Goal: Task Accomplishment & Management: Use online tool/utility

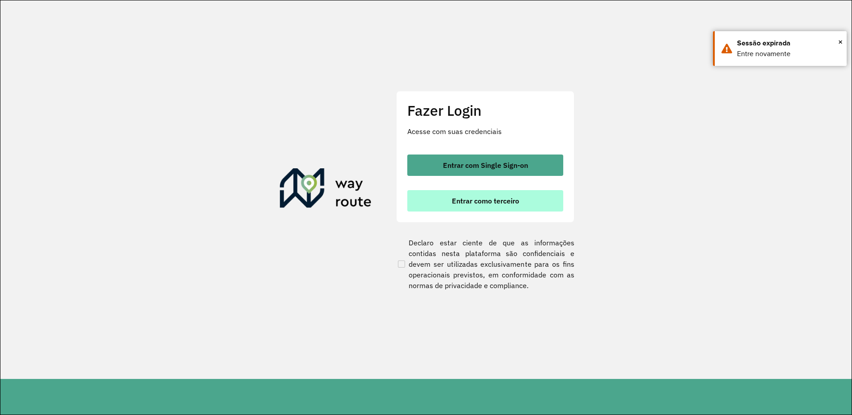
click at [471, 199] on span "Entrar como terceiro" at bounding box center [485, 200] width 67 height 7
click at [444, 201] on button "Entrar como terceiro" at bounding box center [485, 200] width 156 height 21
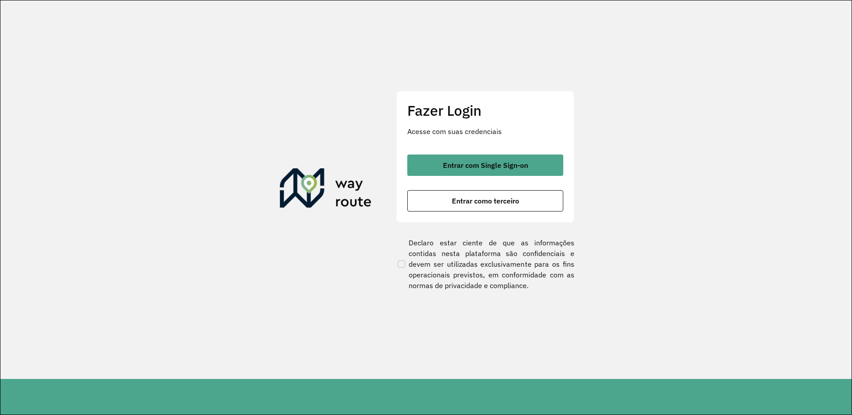
click at [477, 153] on div "Fazer Login Acesse com suas credenciais Entrar com Single Sign-on Entrar como t…" at bounding box center [485, 157] width 178 height 132
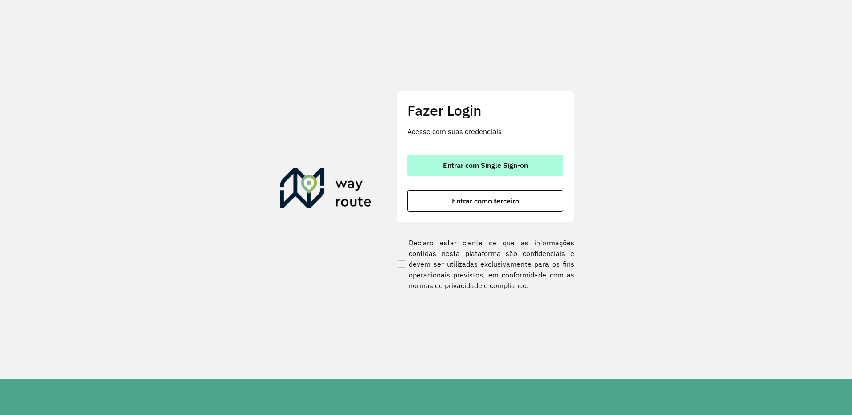
click at [480, 164] on span "Entrar com Single Sign-on" at bounding box center [485, 165] width 85 height 7
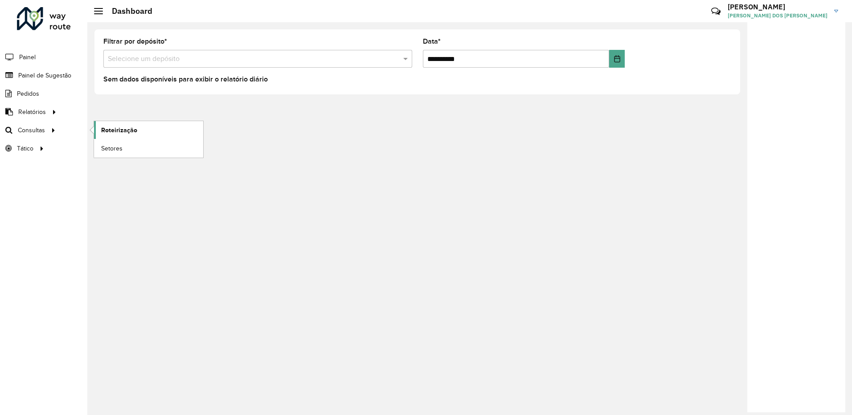
click at [144, 127] on link "Roteirização" at bounding box center [148, 130] width 109 height 18
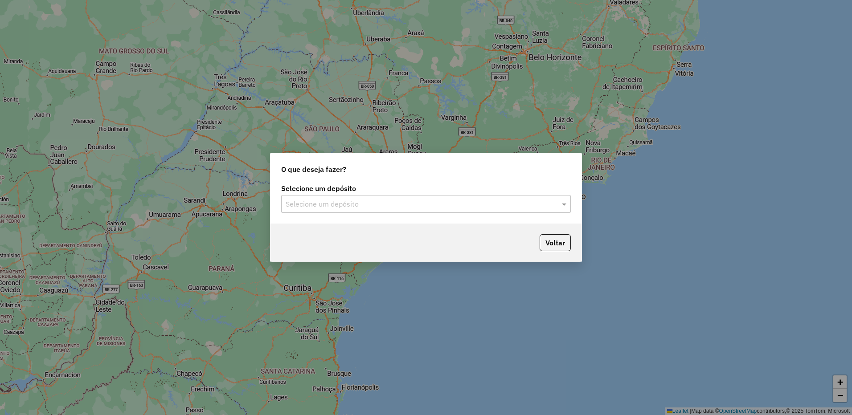
click at [334, 204] on input "text" at bounding box center [416, 204] width 263 height 11
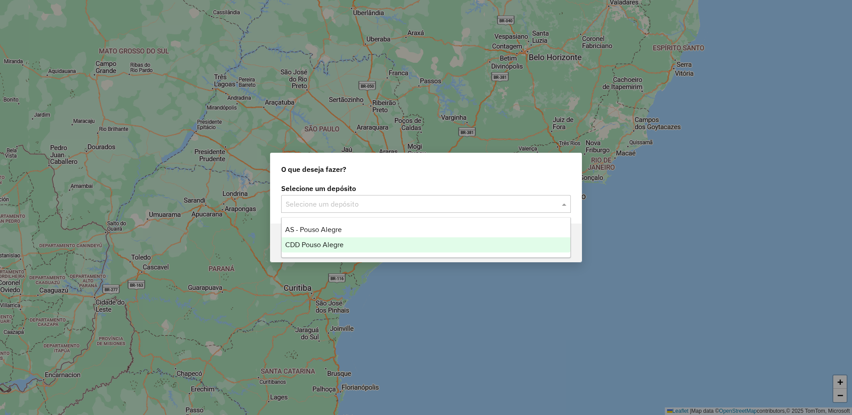
click at [323, 241] on span "CDD Pouso Alegre" at bounding box center [314, 245] width 58 height 8
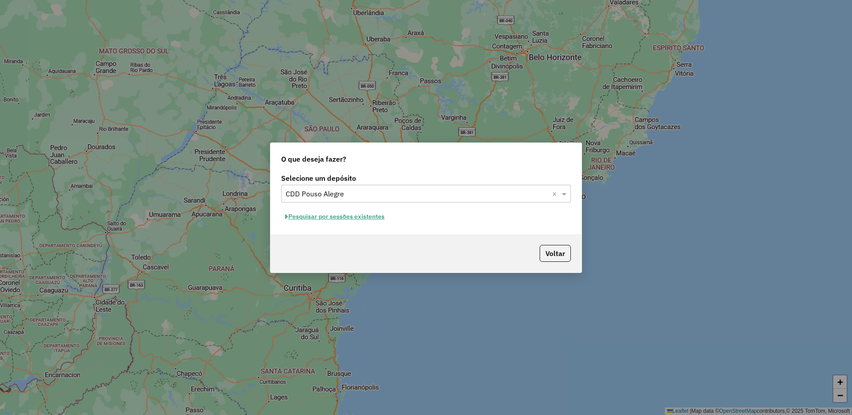
click at [346, 220] on button "Pesquisar por sessões existentes" at bounding box center [334, 217] width 107 height 14
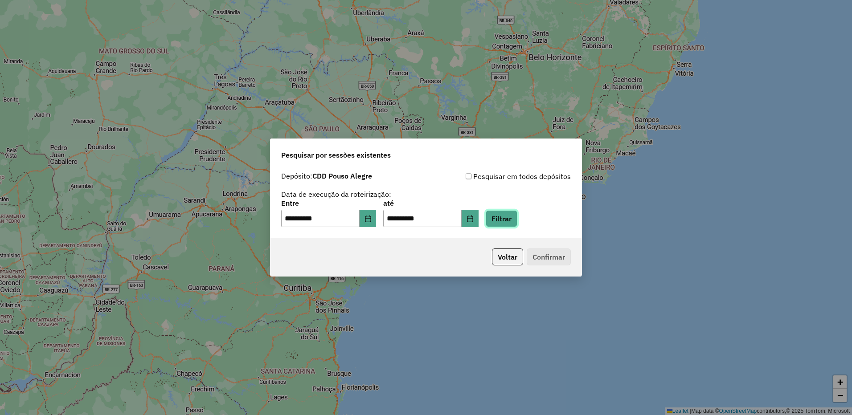
click at [516, 220] on button "Filtrar" at bounding box center [501, 218] width 32 height 17
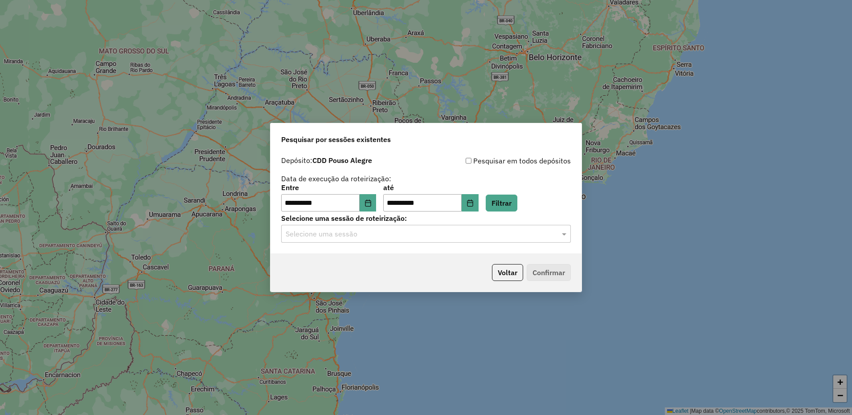
click at [438, 230] on input "text" at bounding box center [416, 234] width 263 height 11
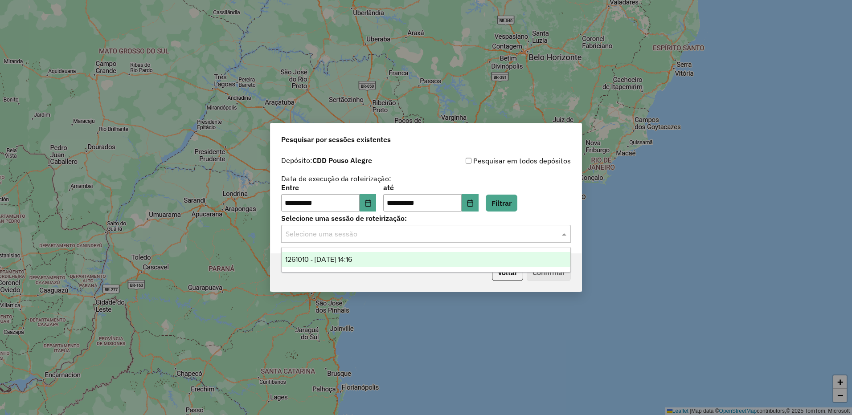
click at [392, 253] on div "1261010 - 08/09/2025 14:16" at bounding box center [425, 259] width 289 height 15
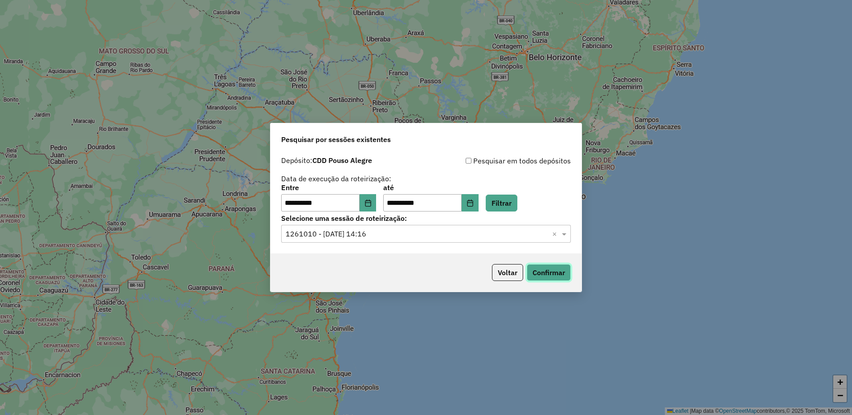
click at [544, 275] on button "Confirmar" at bounding box center [548, 272] width 44 height 17
click at [473, 200] on icon "Choose Date" at bounding box center [470, 203] width 6 height 7
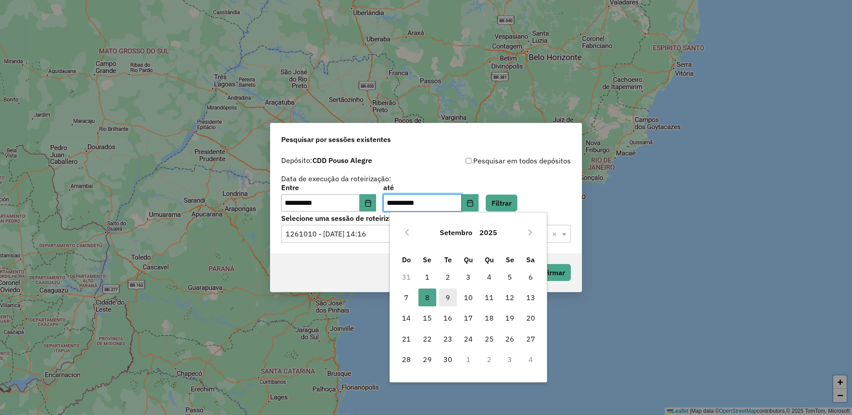
click at [449, 290] on span "9" at bounding box center [448, 298] width 18 height 18
type input "**********"
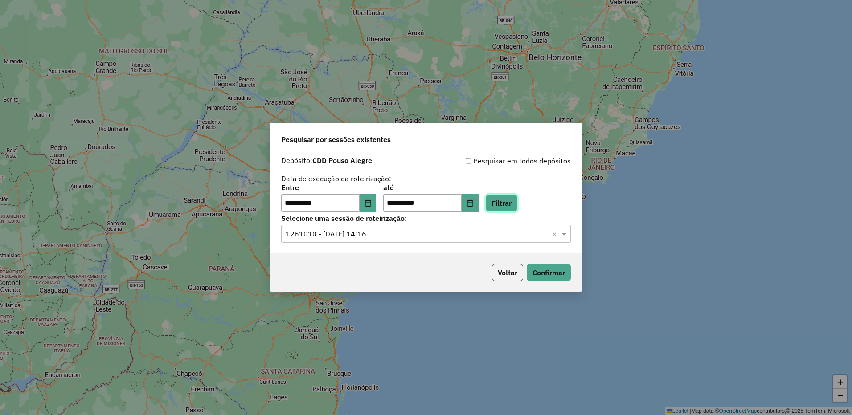
click at [509, 198] on button "Filtrar" at bounding box center [501, 203] width 32 height 17
click at [414, 236] on input "text" at bounding box center [416, 234] width 263 height 11
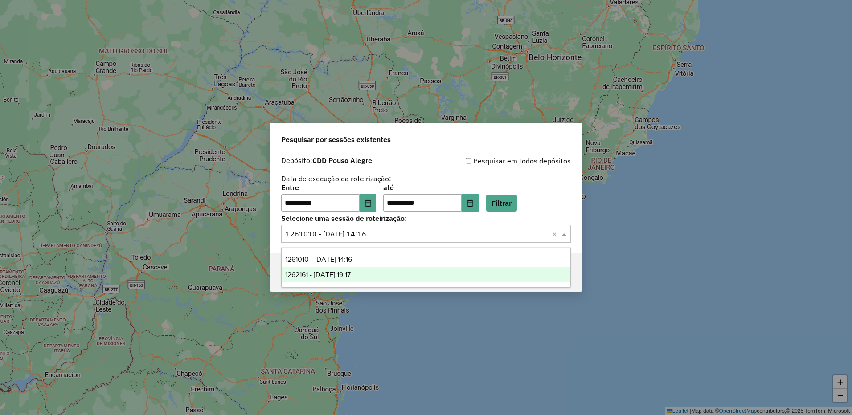
click at [379, 274] on div "1262161 - 09/09/2025 19:17" at bounding box center [425, 274] width 289 height 15
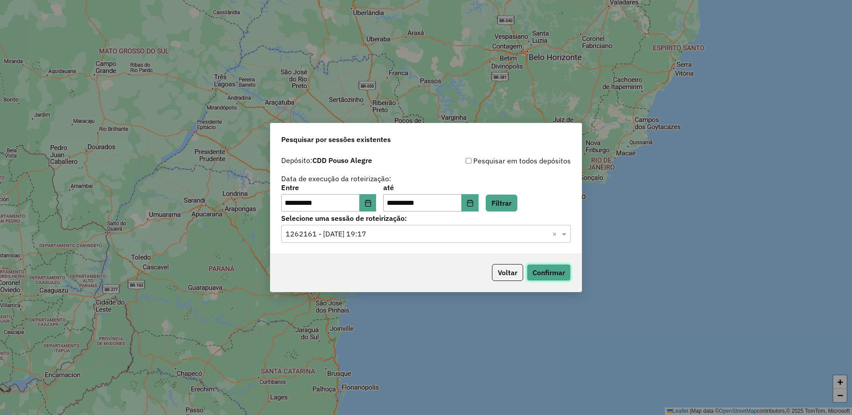
click at [535, 271] on button "Confirmar" at bounding box center [548, 272] width 44 height 17
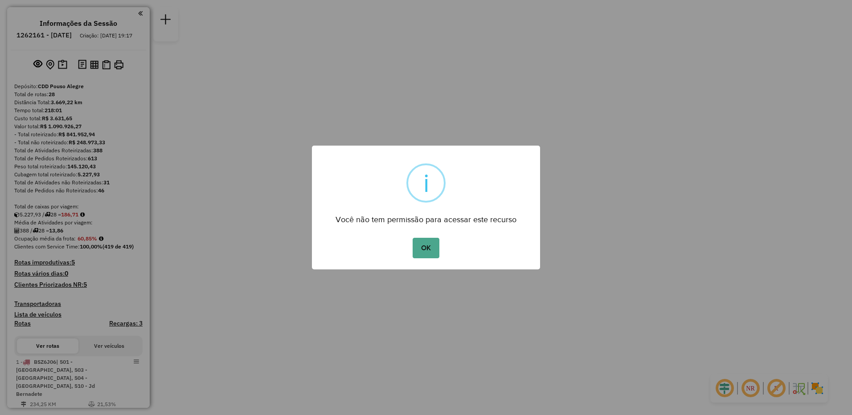
click at [412, 238] on button "OK" at bounding box center [425, 248] width 26 height 20
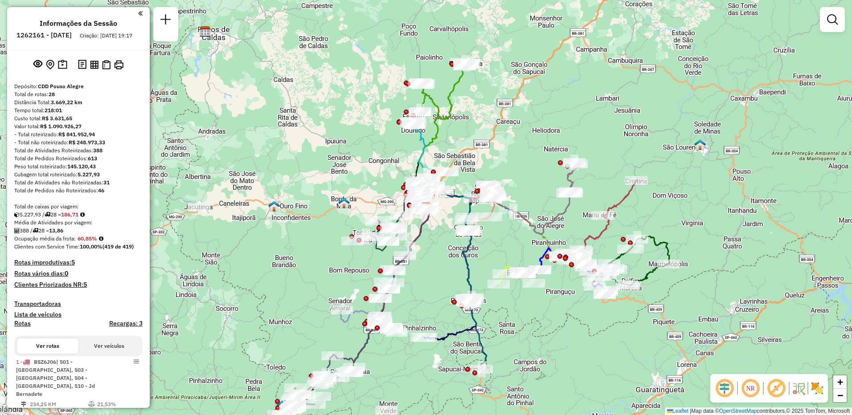
click at [102, 154] on strong "388" at bounding box center [97, 150] width 9 height 7
click at [95, 162] on strong "613" at bounding box center [92, 158] width 9 height 7
click at [107, 186] on strong "31" at bounding box center [106, 182] width 6 height 7
drag, startPoint x: 107, startPoint y: 190, endPoint x: 113, endPoint y: 206, distance: 17.2
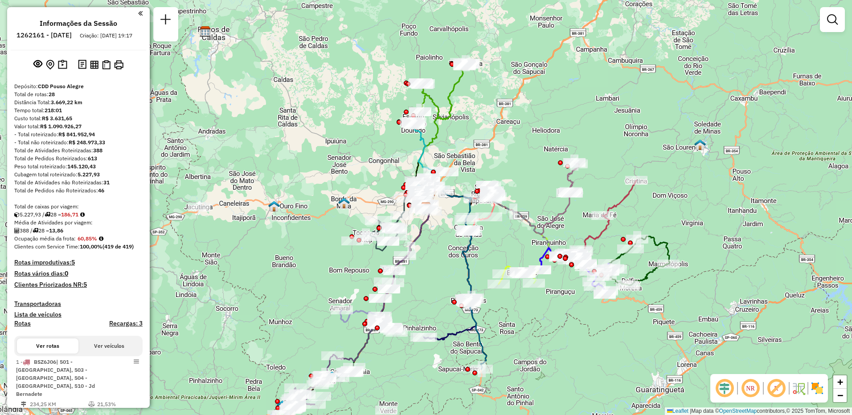
click at [51, 98] on div "Total de rotas: 28" at bounding box center [78, 94] width 128 height 8
click at [54, 98] on strong "28" at bounding box center [52, 94] width 6 height 7
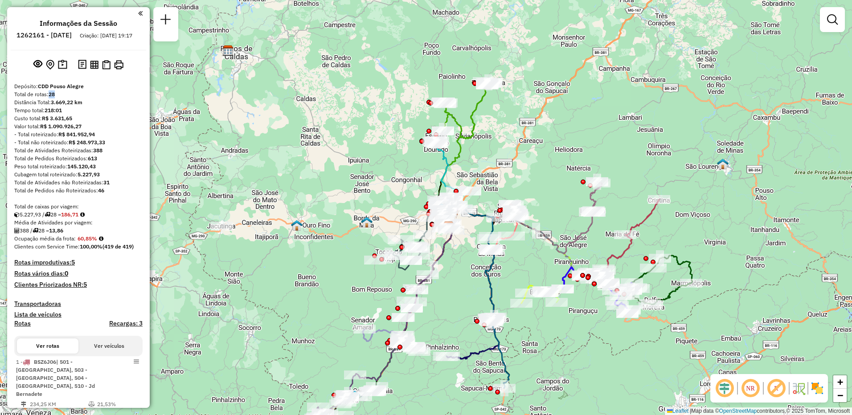
drag, startPoint x: 262, startPoint y: 100, endPoint x: 313, endPoint y: 126, distance: 57.2
click at [313, 126] on div "Janela de atendimento Grade de atendimento Capacidade Transportadoras Veículos …" at bounding box center [426, 207] width 852 height 415
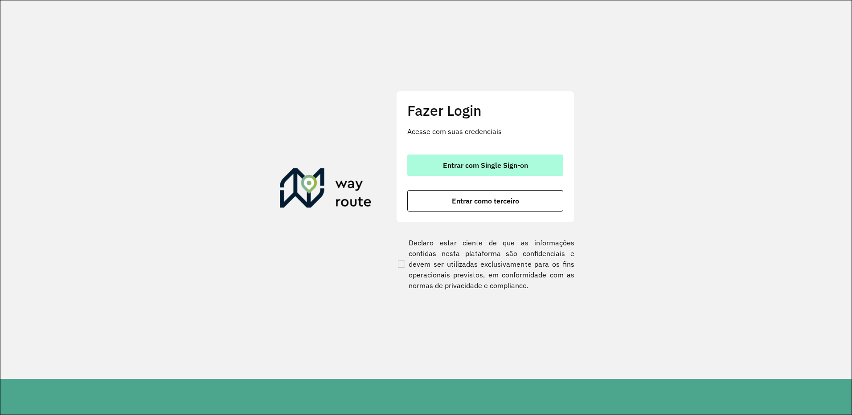
click at [506, 163] on span "Entrar com Single Sign-on" at bounding box center [485, 165] width 85 height 7
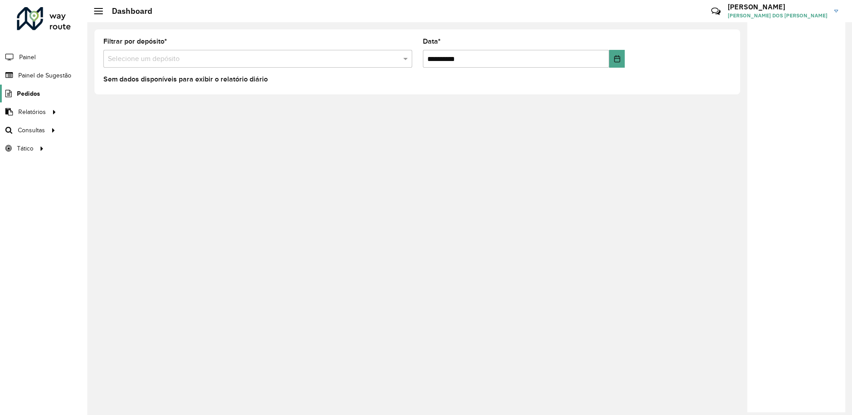
click at [27, 95] on span "Pedidos" at bounding box center [28, 93] width 23 height 9
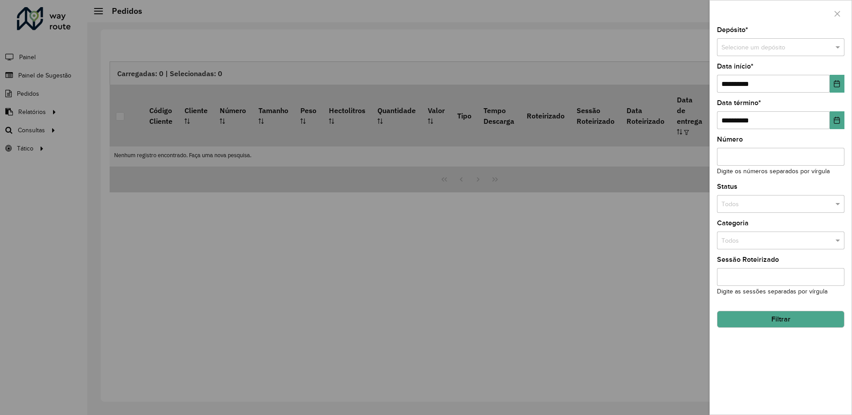
click at [25, 111] on div at bounding box center [426, 207] width 852 height 415
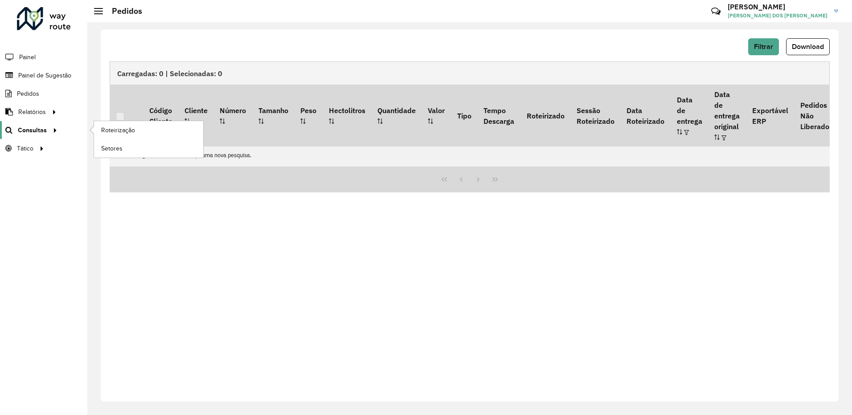
click at [29, 130] on span "Consultas" at bounding box center [32, 130] width 29 height 9
click at [139, 126] on link "Roteirização" at bounding box center [148, 130] width 109 height 18
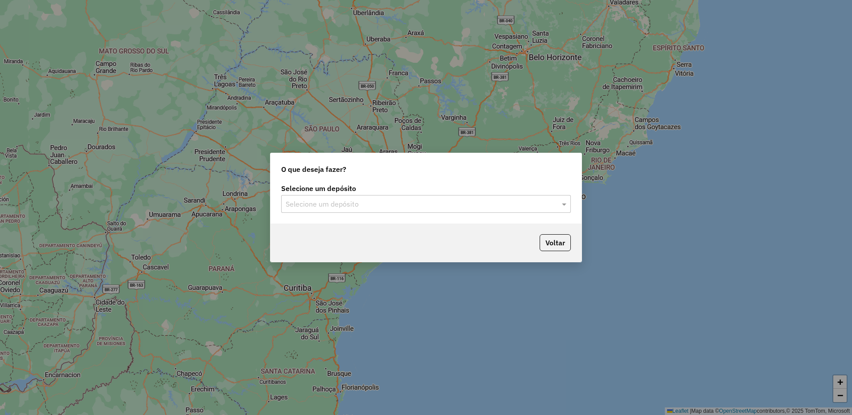
click at [344, 200] on input "text" at bounding box center [416, 204] width 263 height 11
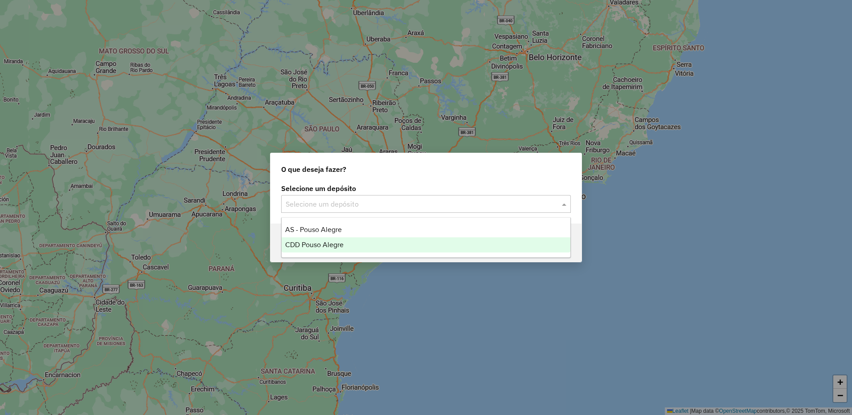
click at [310, 243] on span "CDD Pouso Alegre" at bounding box center [314, 245] width 58 height 8
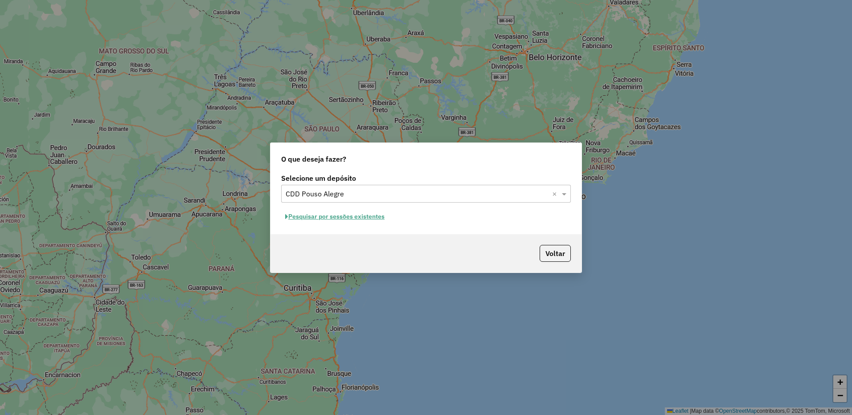
click at [349, 217] on button "Pesquisar por sessões existentes" at bounding box center [334, 217] width 107 height 14
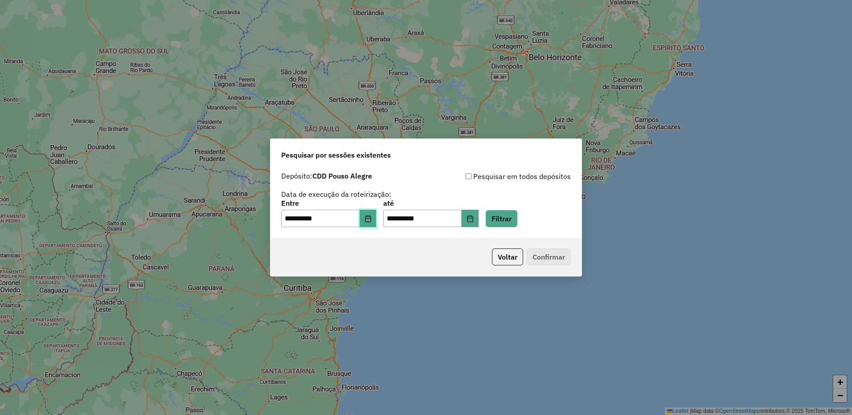
click at [371, 222] on icon "Choose Date" at bounding box center [368, 218] width 6 height 7
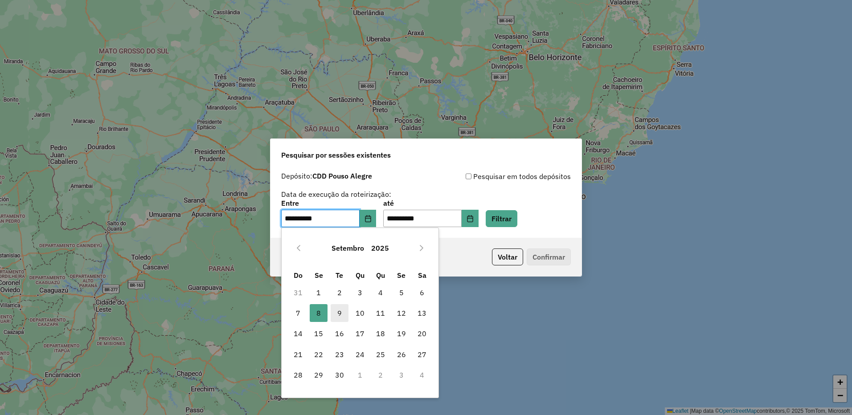
click at [339, 310] on span "9" at bounding box center [339, 313] width 18 height 18
type input "**********"
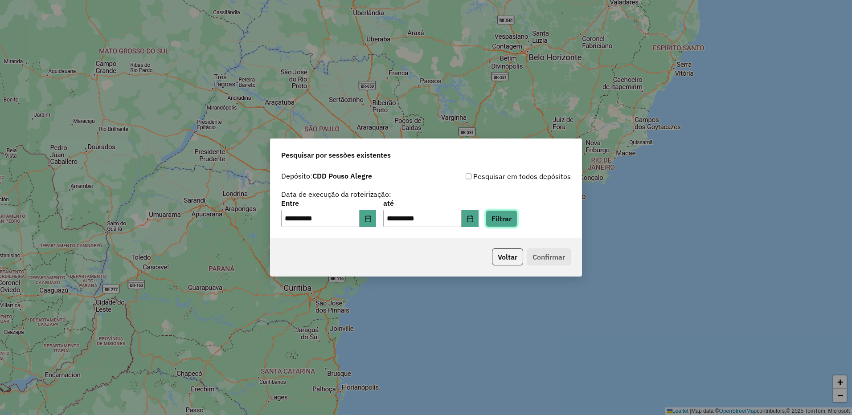
click at [517, 219] on button "Filtrar" at bounding box center [501, 218] width 32 height 17
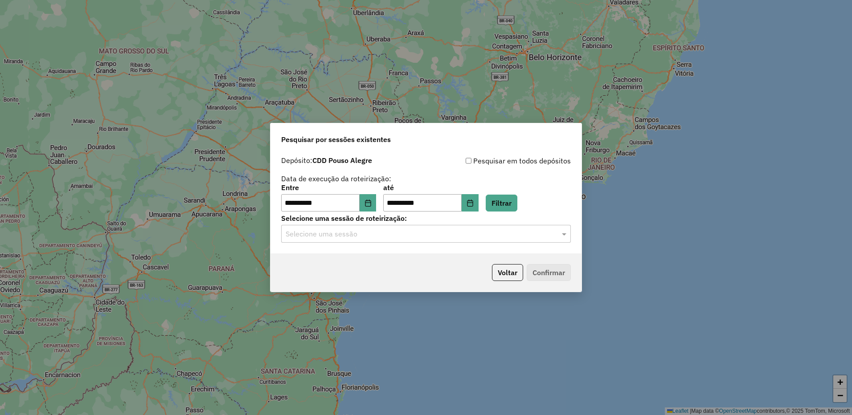
click at [392, 236] on input "text" at bounding box center [416, 234] width 263 height 11
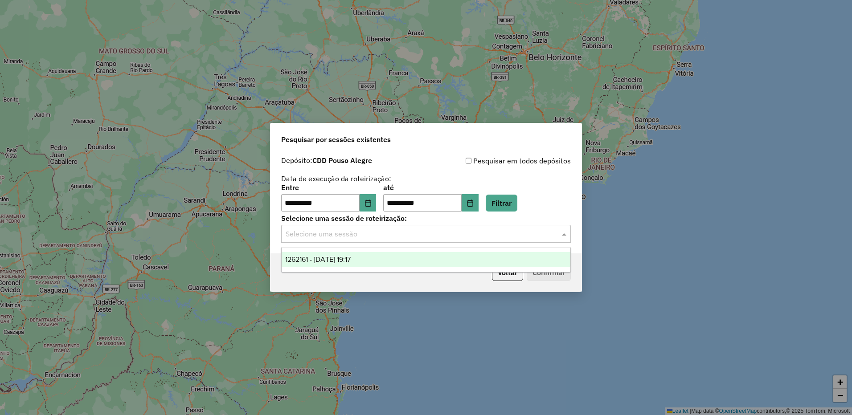
click at [371, 260] on div "1262161 - 09/09/2025 19:17" at bounding box center [425, 259] width 289 height 15
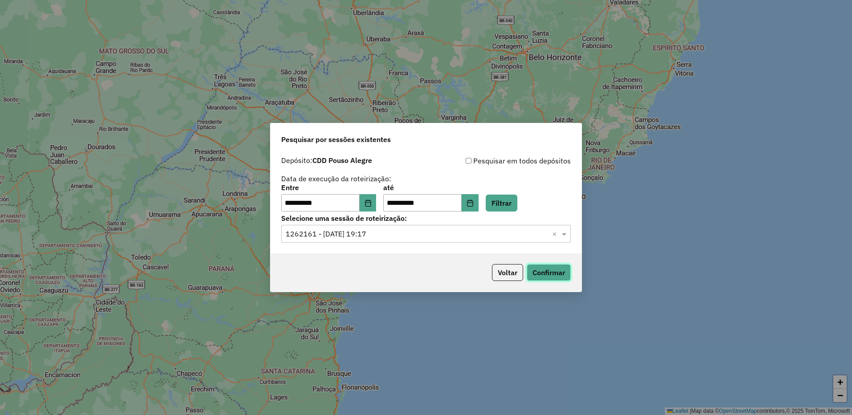
click at [555, 275] on button "Confirmar" at bounding box center [548, 272] width 44 height 17
click at [537, 276] on button "Confirmar" at bounding box center [548, 272] width 44 height 17
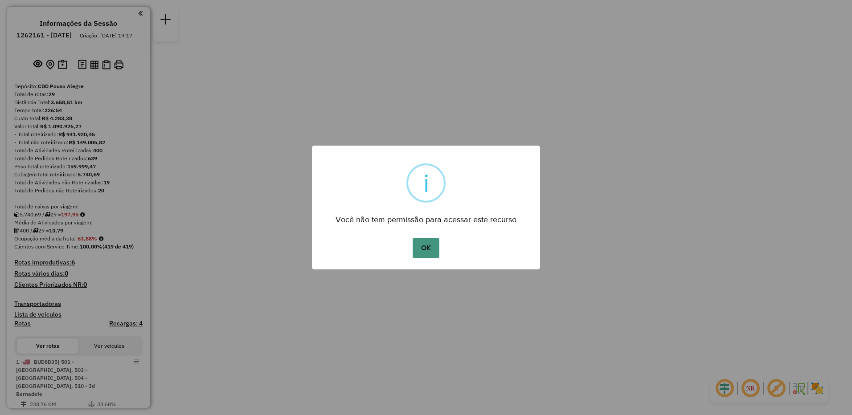
click at [432, 247] on button "OK" at bounding box center [425, 248] width 26 height 20
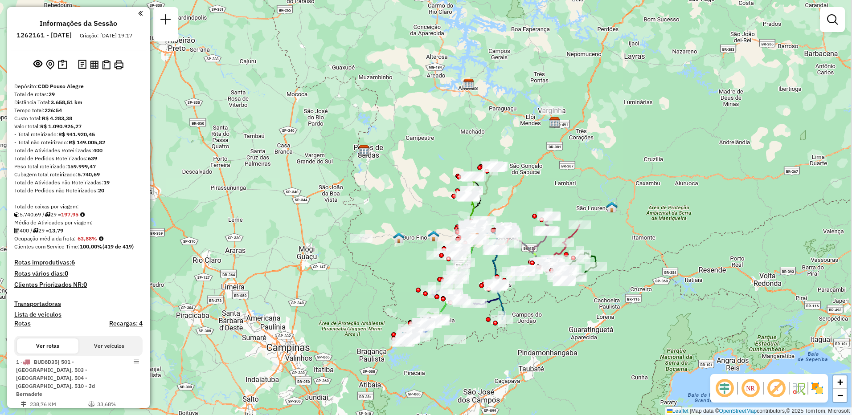
drag, startPoint x: 767, startPoint y: 94, endPoint x: 684, endPoint y: 139, distance: 93.8
click at [684, 139] on div "Janela de atendimento Grade de atendimento Capacidade Transportadoras Veículos …" at bounding box center [426, 207] width 852 height 415
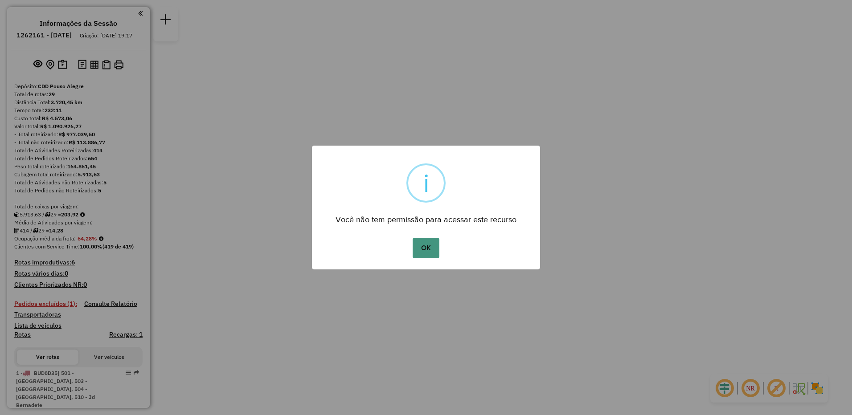
click at [424, 243] on button "OK" at bounding box center [425, 248] width 26 height 20
